Goal: Task Accomplishment & Management: Manage account settings

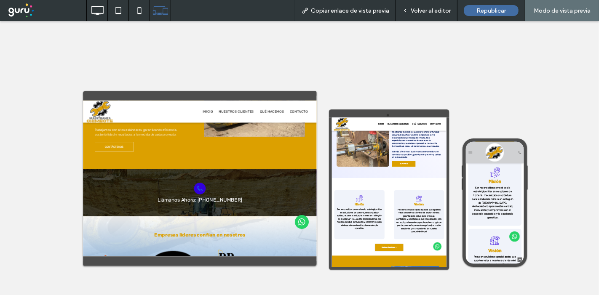
scroll to position [374, 0]
click at [439, 5] on div "Volver al editor" at bounding box center [426, 10] width 61 height 21
click at [418, 13] on span "Volver al editor" at bounding box center [430, 10] width 40 height 7
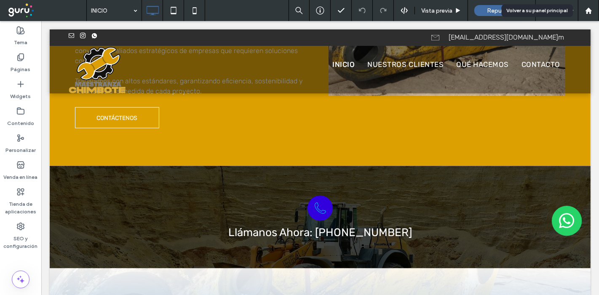
drag, startPoint x: 585, startPoint y: 9, endPoint x: 558, endPoint y: 13, distance: 26.9
click at [585, 9] on icon at bounding box center [588, 10] width 7 height 7
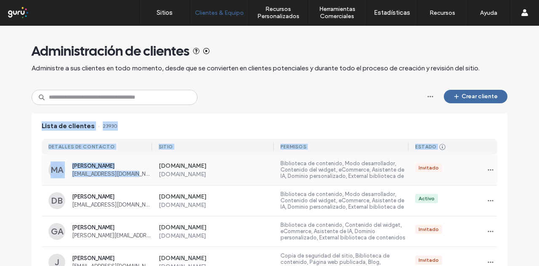
drag, startPoint x: 0, startPoint y: 157, endPoint x: 136, endPoint y: 176, distance: 136.9
copy div "Lista de clientes 23930 DETALLES DE CONTACTO Sitio Permisos Estado Cliente pote…"
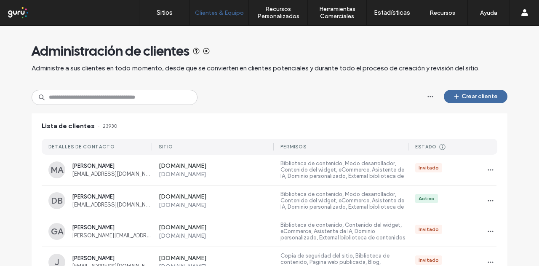
click at [208, 104] on div "Crear cliente" at bounding box center [270, 97] width 476 height 15
